Goal: Check status: Check status

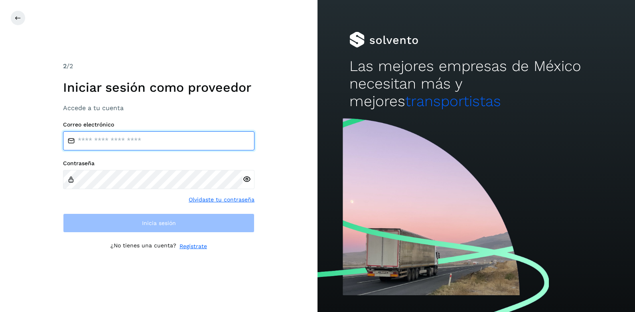
click at [160, 142] on input "email" at bounding box center [159, 140] width 192 height 19
type input "**********"
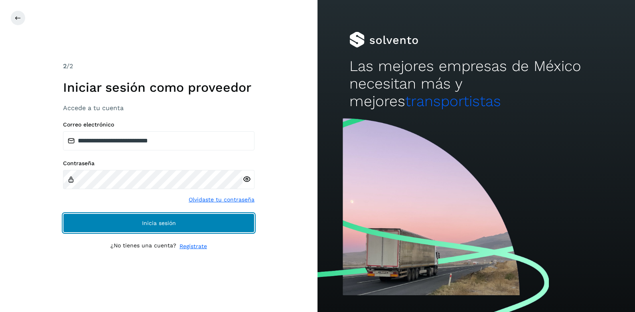
click at [168, 223] on span "Inicia sesión" at bounding box center [159, 223] width 34 height 6
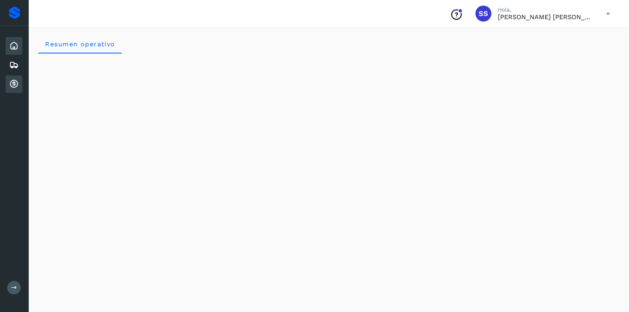
click at [15, 90] on div "Cuentas por cobrar" at bounding box center [14, 84] width 17 height 18
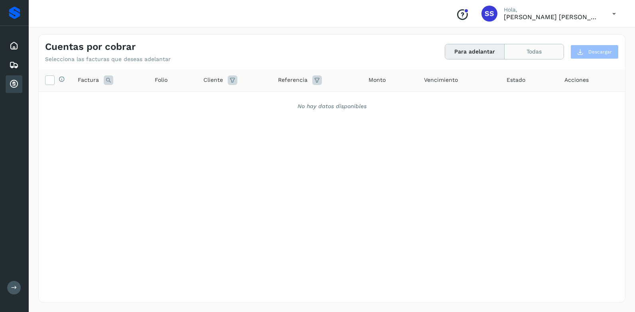
click at [523, 52] on button "Todas" at bounding box center [534, 51] width 59 height 15
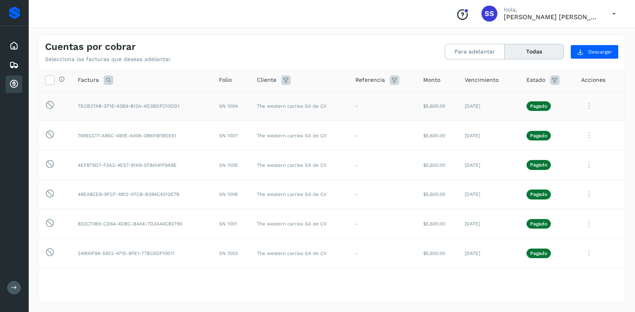
click at [533, 104] on p "Pagado" at bounding box center [538, 106] width 17 height 6
click at [583, 107] on icon at bounding box center [589, 106] width 16 height 16
click at [609, 195] on div at bounding box center [317, 156] width 635 height 312
click at [584, 136] on icon at bounding box center [589, 135] width 16 height 16
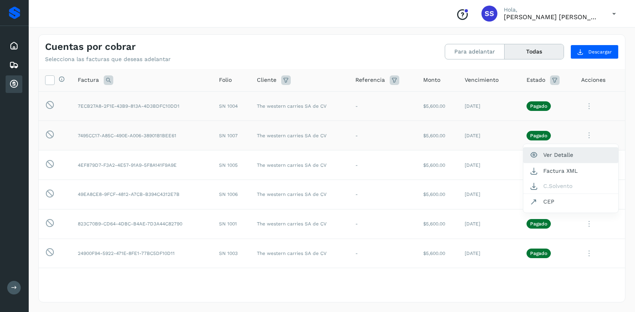
click at [559, 154] on button "Ver Detalle" at bounding box center [570, 155] width 95 height 16
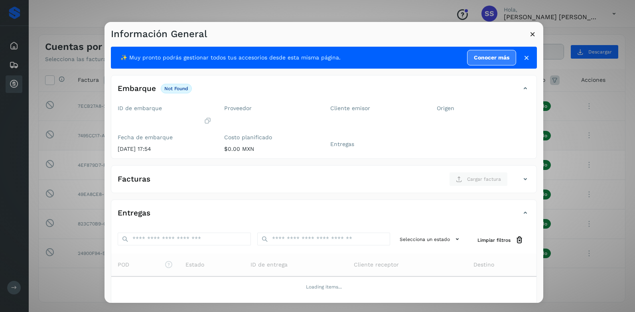
click at [522, 39] on div "Información General" at bounding box center [324, 31] width 439 height 18
click at [531, 31] on icon at bounding box center [533, 34] width 8 height 8
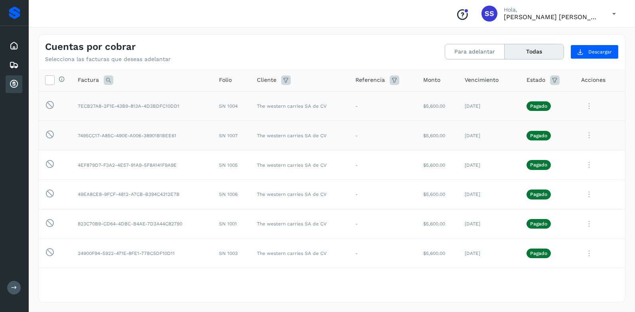
click at [592, 80] on span "Acciones" at bounding box center [593, 80] width 24 height 8
click at [584, 134] on icon at bounding box center [589, 135] width 16 height 16
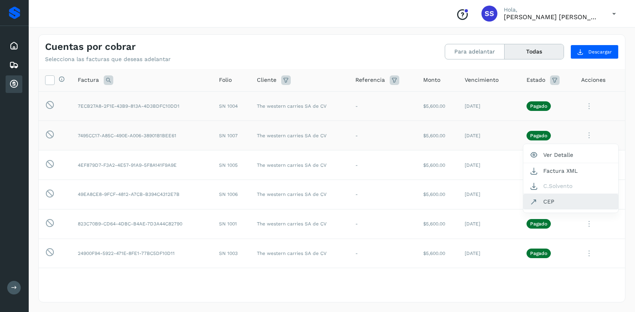
click at [537, 201] on button "CEP" at bounding box center [570, 201] width 95 height 15
